Goal: Task Accomplishment & Management: Use online tool/utility

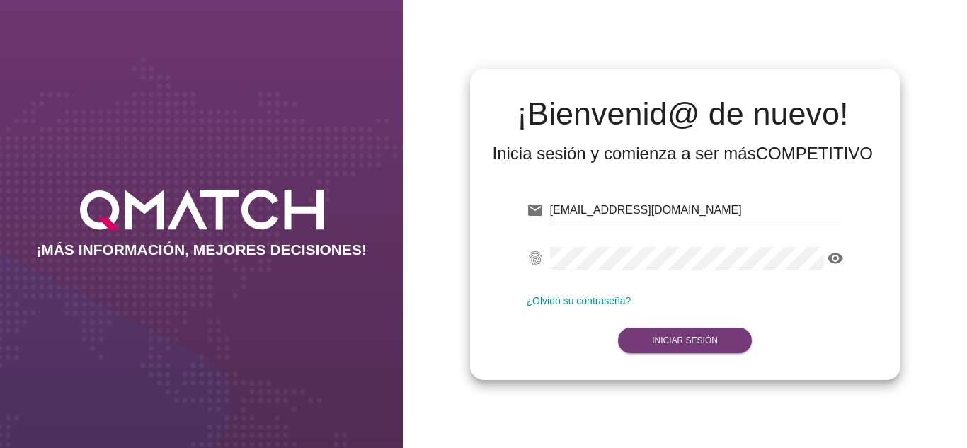
click at [653, 329] on button "Iniciar Sesión" at bounding box center [685, 340] width 134 height 25
click at [669, 346] on button "Iniciar Sesión" at bounding box center [685, 340] width 134 height 25
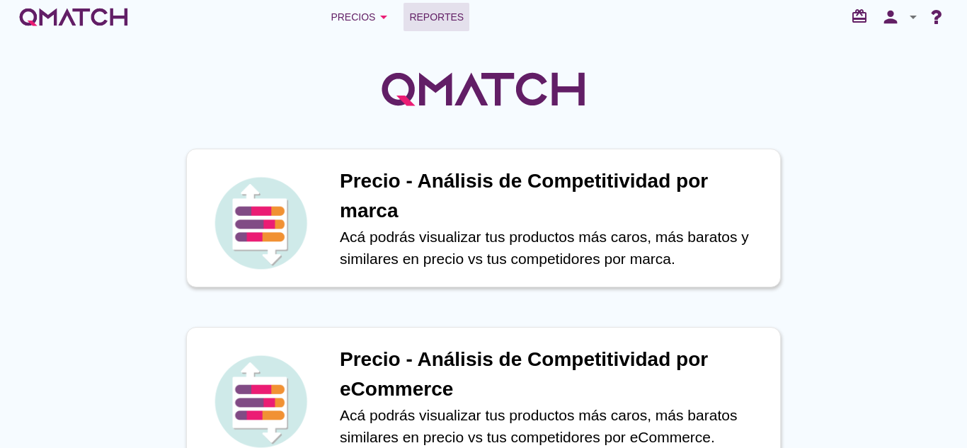
click at [430, 6] on link "Reportes" at bounding box center [436, 17] width 66 height 28
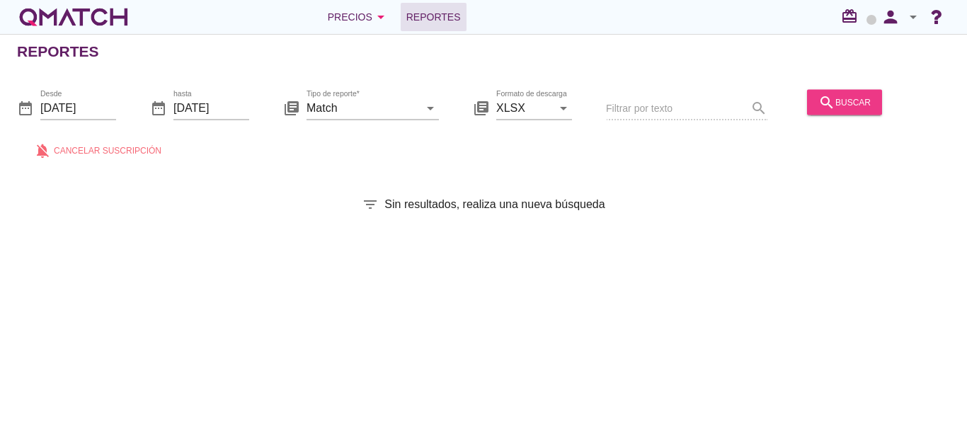
click at [822, 98] on icon "search" at bounding box center [826, 101] width 17 height 17
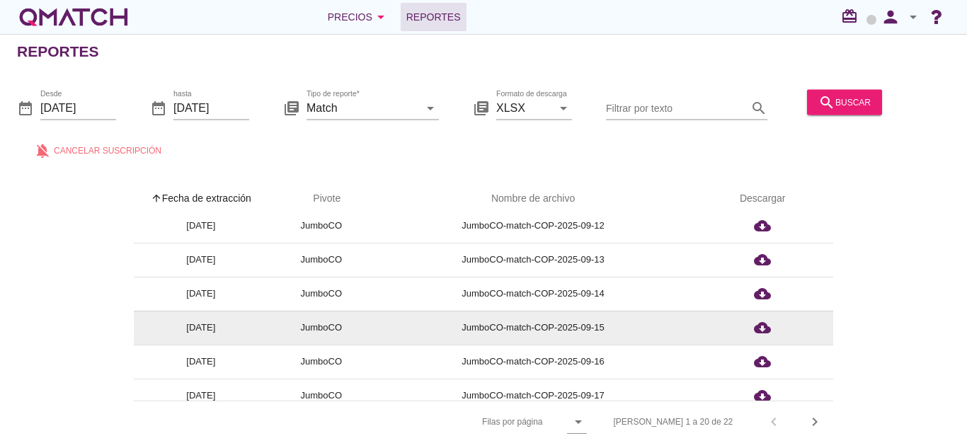
scroll to position [498, 0]
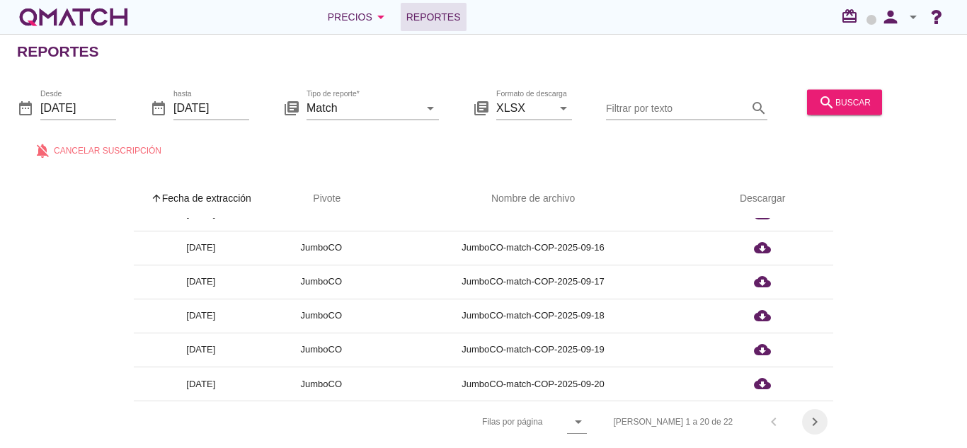
click at [818, 418] on icon "chevron_right" at bounding box center [814, 421] width 17 height 17
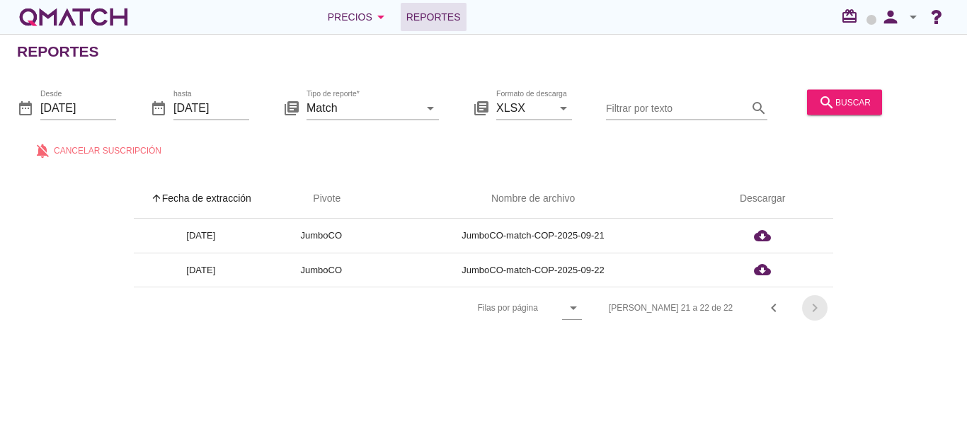
scroll to position [0, 0]
click at [822, 103] on icon "search" at bounding box center [826, 101] width 17 height 17
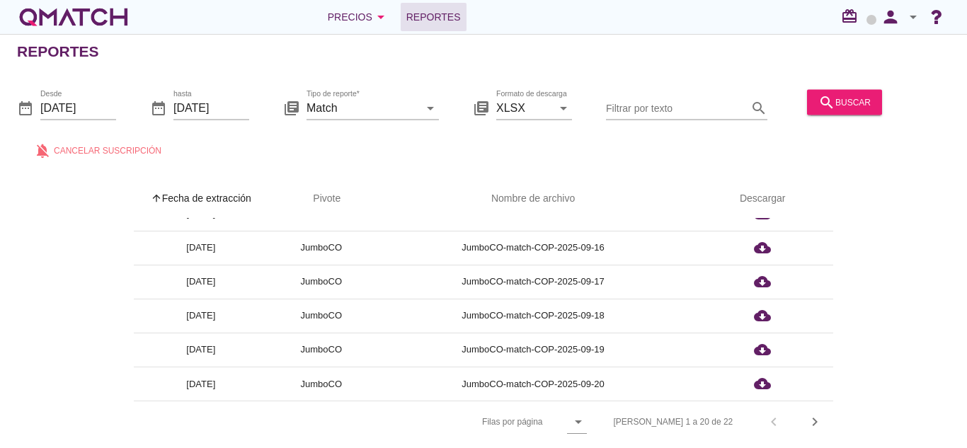
scroll to position [5, 0]
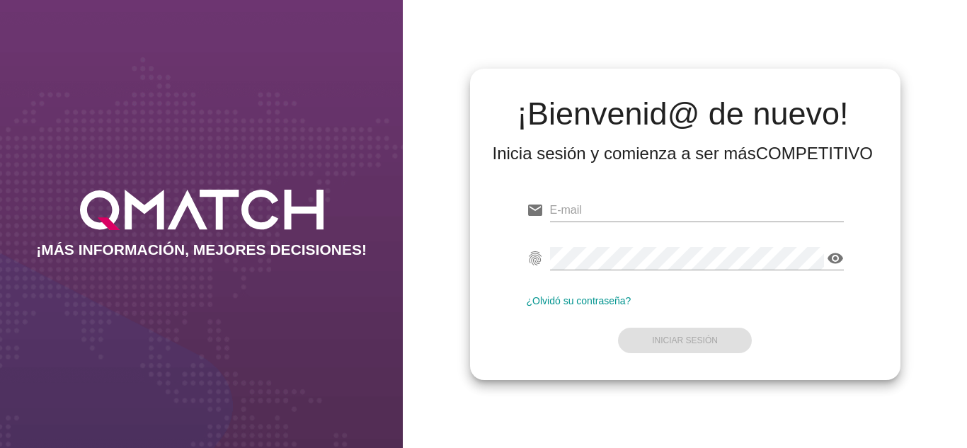
type input "[EMAIL_ADDRESS][DOMAIN_NAME]"
click at [672, 329] on form "email [EMAIL_ADDRESS][DOMAIN_NAME] fingerprint visibility ¿Olvidó su contraseña…" at bounding box center [685, 273] width 317 height 167
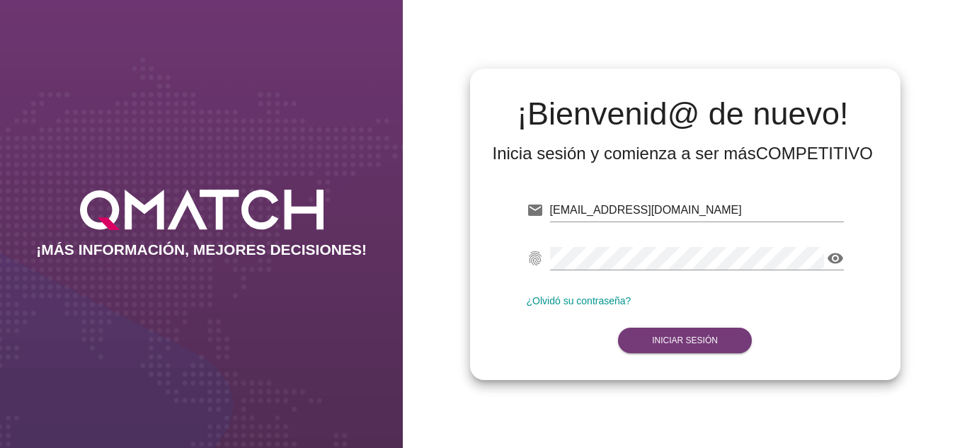
click at [660, 341] on strong "Iniciar Sesión" at bounding box center [685, 340] width 66 height 10
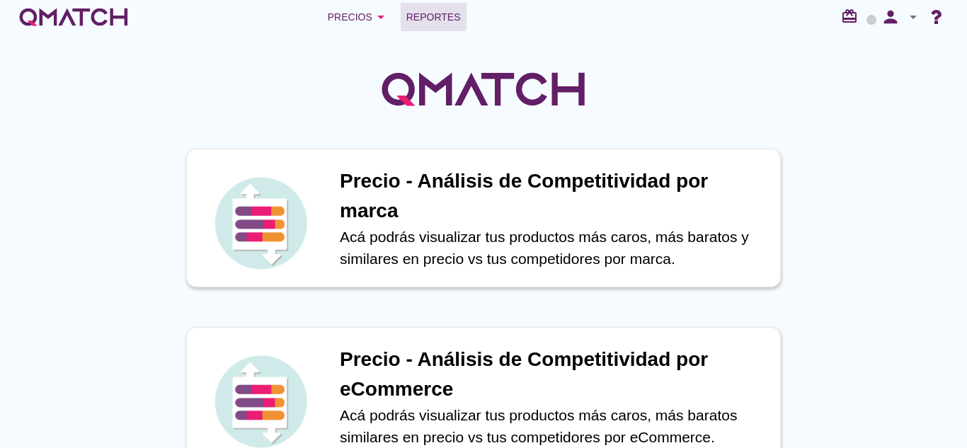
click at [413, 25] on span "Reportes" at bounding box center [433, 16] width 55 height 17
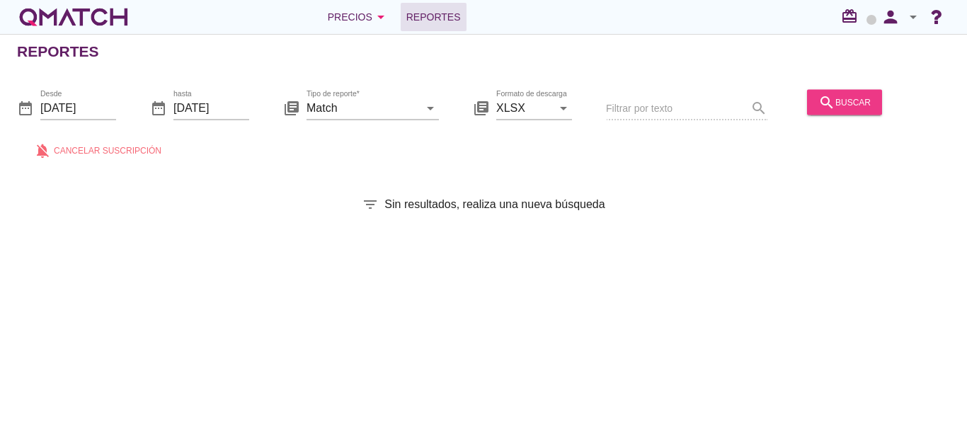
click at [854, 105] on div "search buscar" at bounding box center [844, 101] width 52 height 17
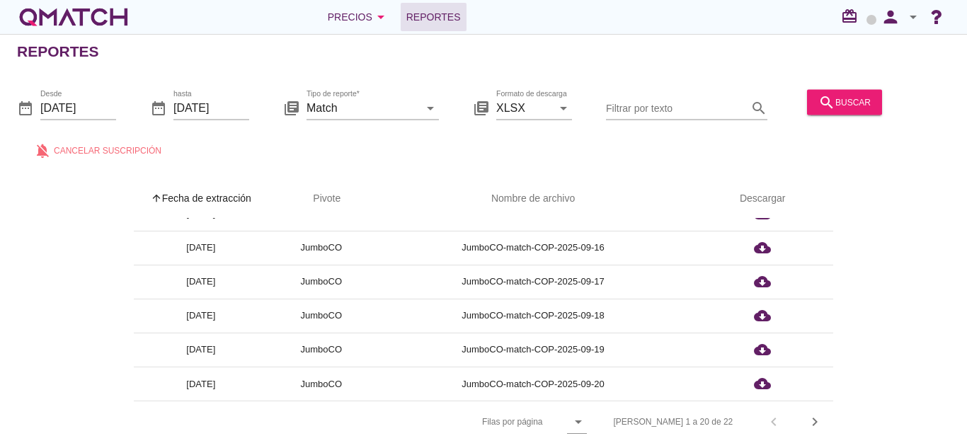
scroll to position [5, 0]
click at [810, 415] on icon "chevron_right" at bounding box center [814, 421] width 17 height 17
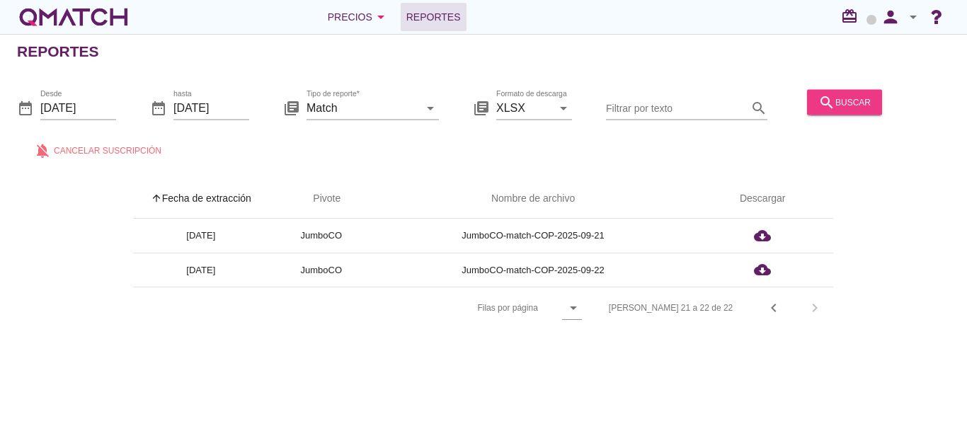
click at [828, 105] on icon "search" at bounding box center [826, 101] width 17 height 17
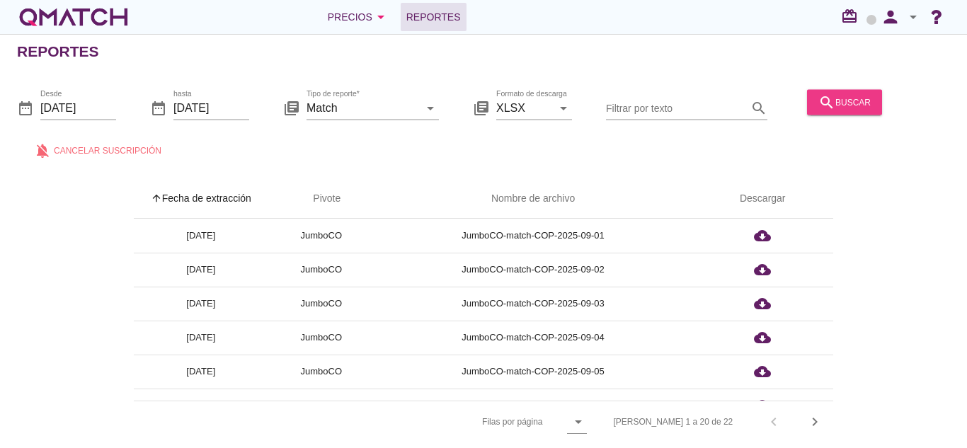
click at [844, 107] on div "search buscar" at bounding box center [844, 101] width 52 height 17
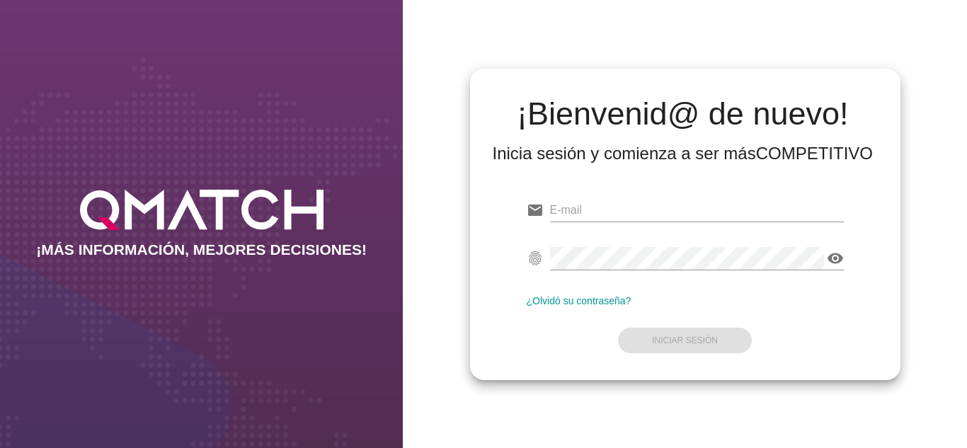
type input "[EMAIL_ADDRESS][DOMAIN_NAME]"
click at [605, 348] on form "email [EMAIL_ADDRESS][DOMAIN_NAME] fingerprint visibility ¿Olvidó su contraseña…" at bounding box center [685, 273] width 317 height 167
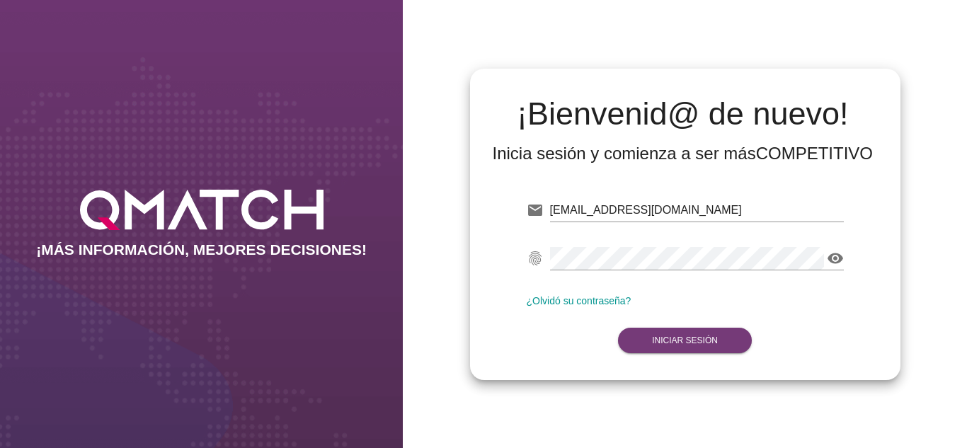
click at [689, 339] on strong "Iniciar Sesión" at bounding box center [685, 340] width 66 height 10
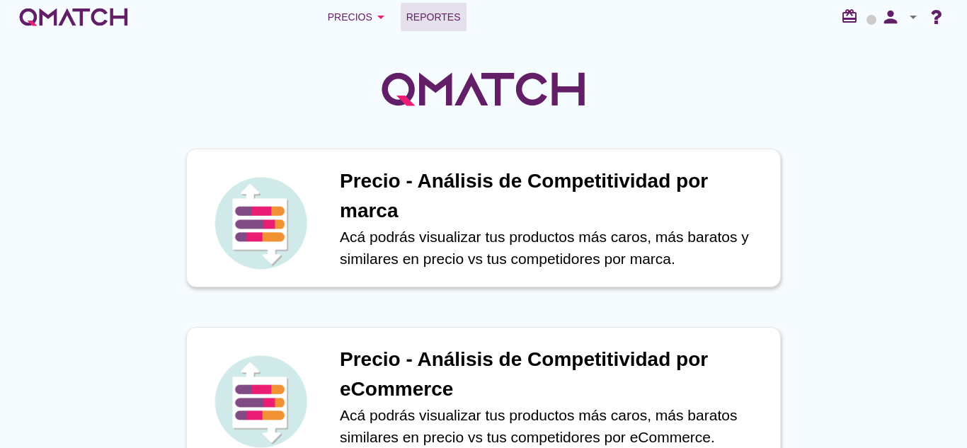
click at [453, 16] on span "Reportes" at bounding box center [433, 16] width 55 height 17
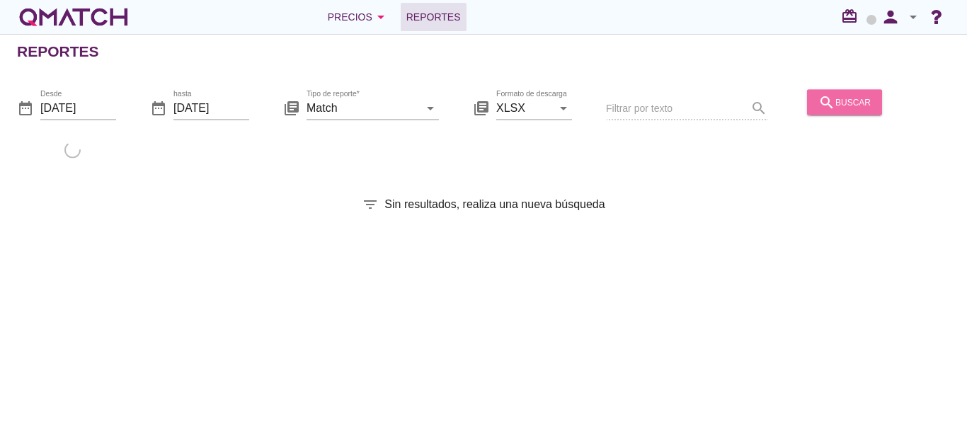
click at [849, 109] on div "search buscar" at bounding box center [844, 101] width 52 height 17
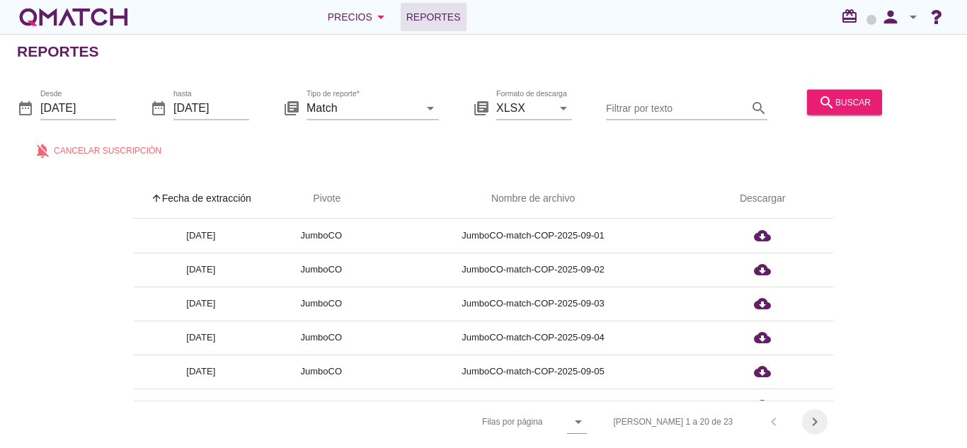
click at [813, 417] on icon "chevron_right" at bounding box center [814, 421] width 17 height 17
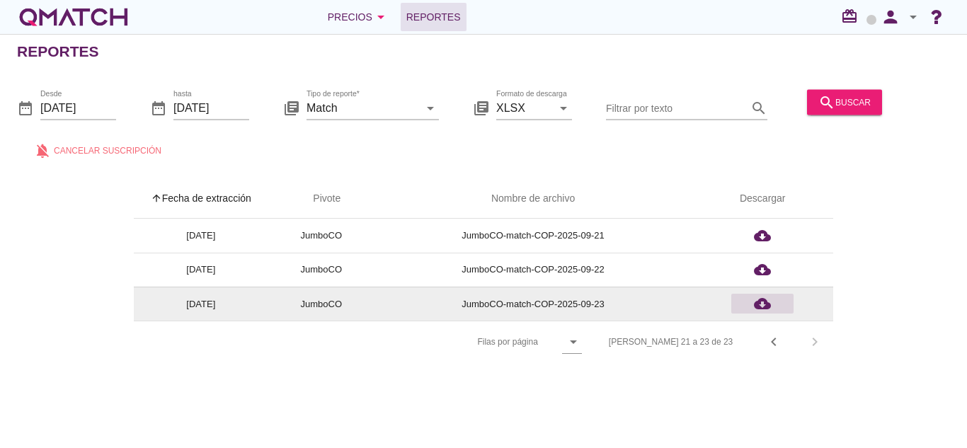
click at [761, 304] on icon "cloud_download" at bounding box center [762, 303] width 17 height 17
